Goal: Task Accomplishment & Management: Use online tool/utility

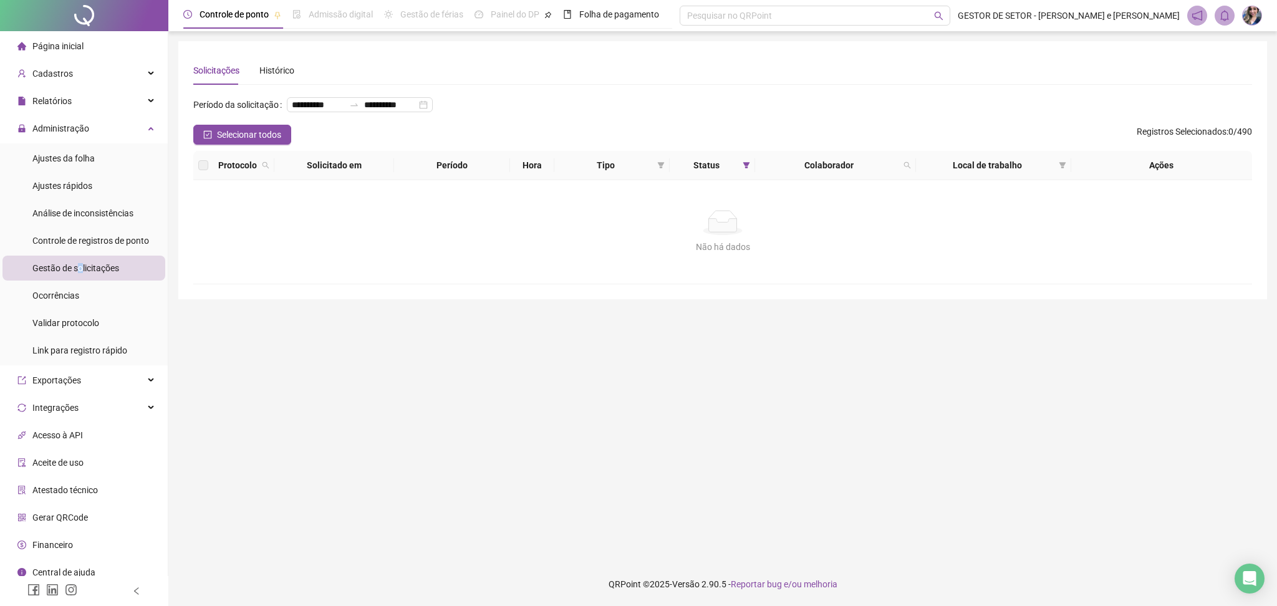
click at [1255, 12] on img at bounding box center [1252, 15] width 19 height 19
click at [597, 125] on div "**********" at bounding box center [722, 110] width 1059 height 30
click at [53, 74] on span "Cadastros" at bounding box center [52, 74] width 41 height 10
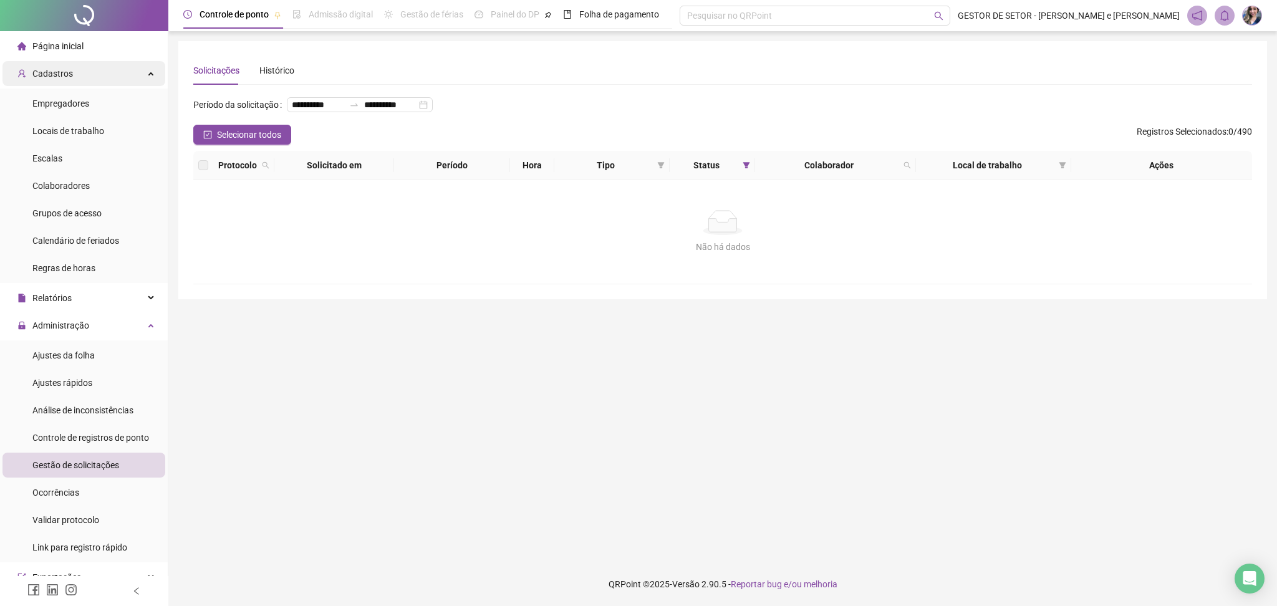
click at [50, 75] on span "Cadastros" at bounding box center [52, 74] width 41 height 10
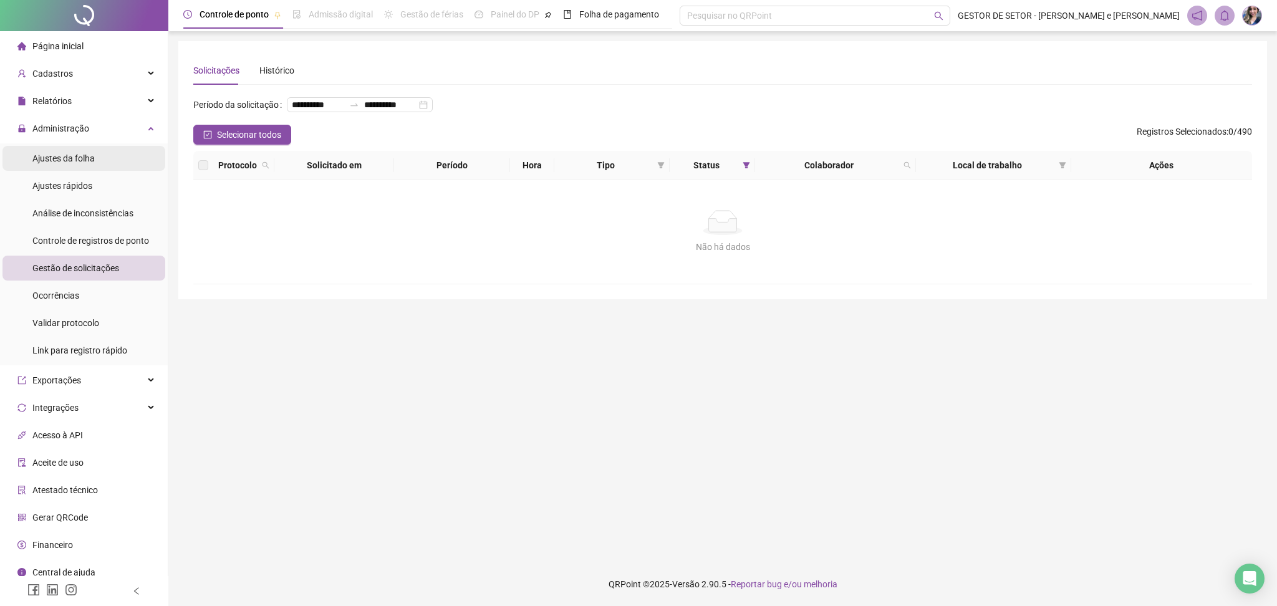
click at [71, 159] on span "Ajustes da folha" at bounding box center [63, 158] width 62 height 10
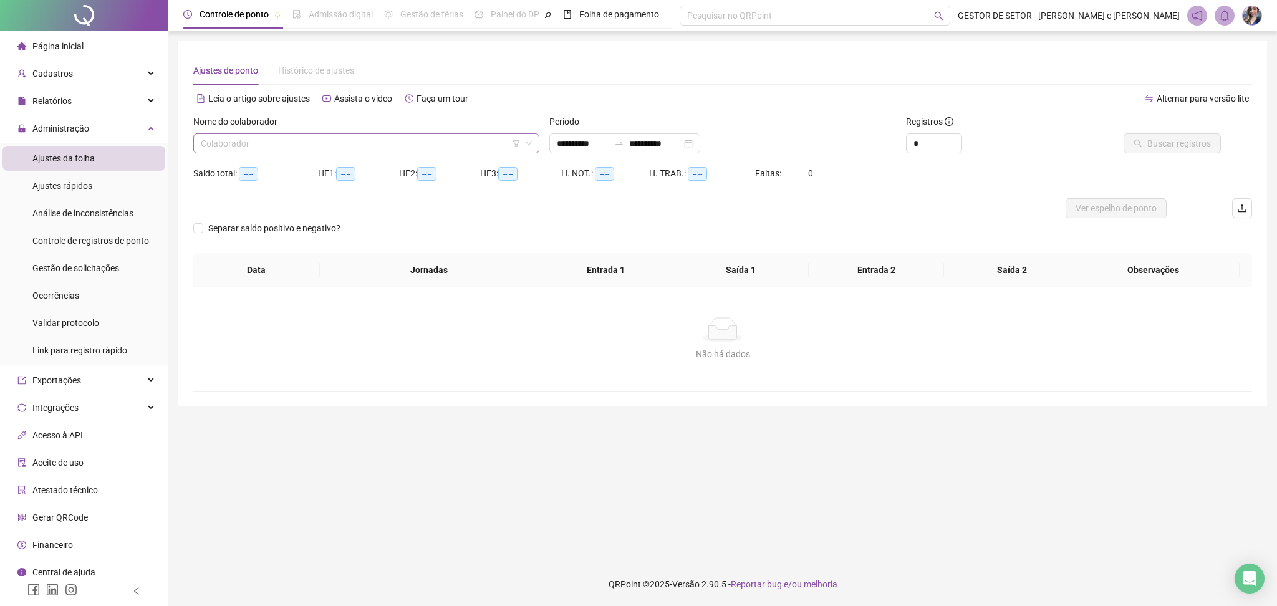
type input "**********"
click at [1248, 14] on img at bounding box center [1252, 15] width 19 height 19
click at [910, 351] on div "Não há dados" at bounding box center [722, 354] width 1029 height 14
click at [1251, 16] on img at bounding box center [1252, 15] width 19 height 19
click at [1181, 140] on span "Sair" at bounding box center [1177, 140] width 15 height 10
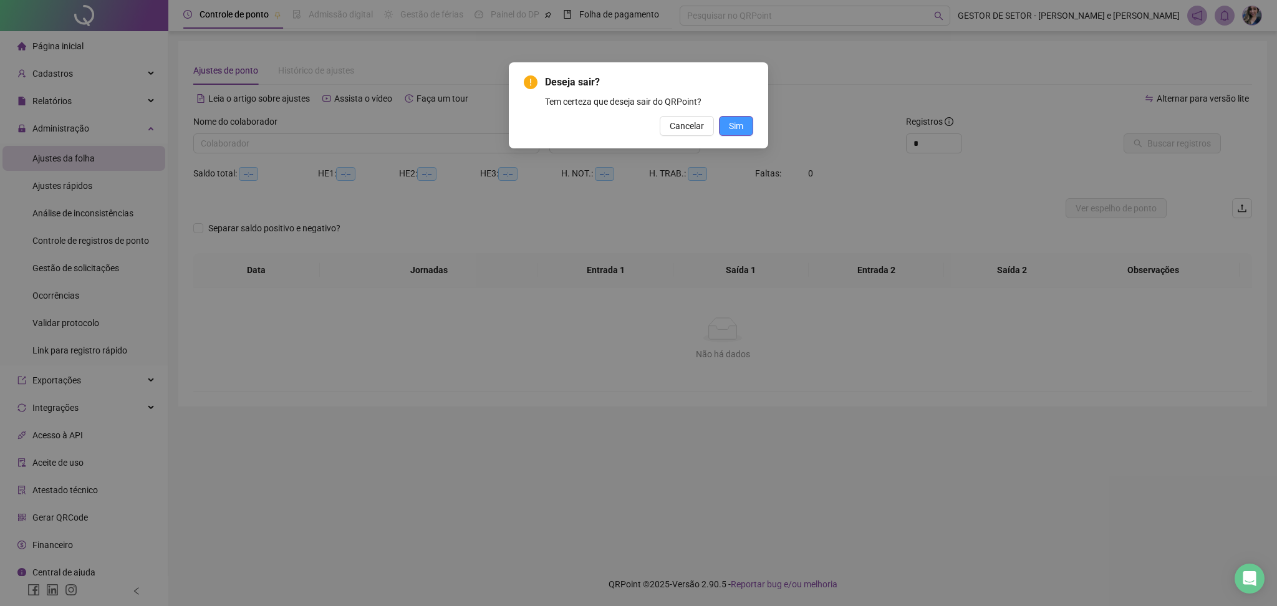
click at [745, 125] on button "Sim" at bounding box center [736, 126] width 34 height 20
